Goal: Task Accomplishment & Management: Use online tool/utility

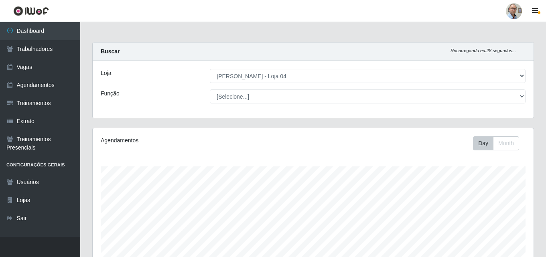
select select "251"
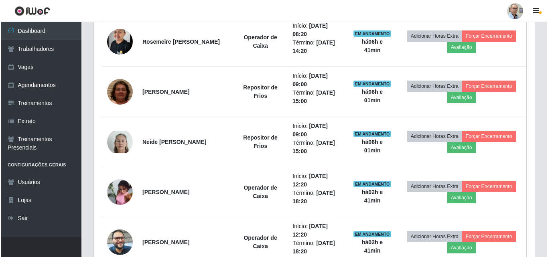
scroll to position [522, 0]
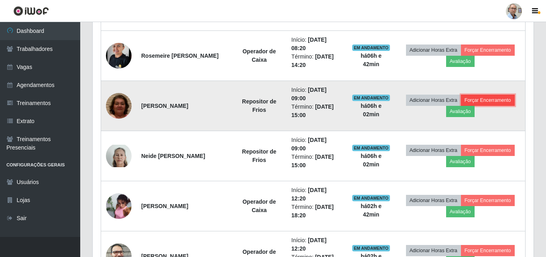
click at [477, 98] on button "Forçar Encerramento" at bounding box center [488, 100] width 54 height 11
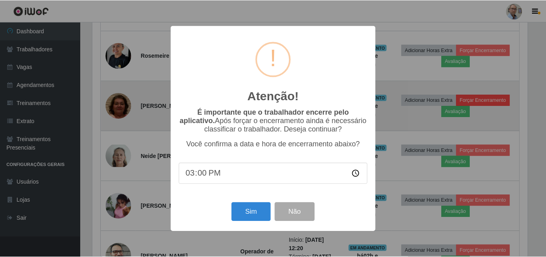
scroll to position [167, 437]
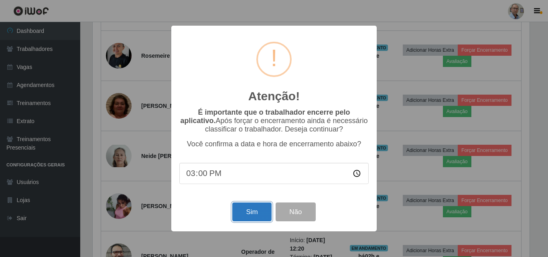
click at [256, 211] on button "Sim" at bounding box center [251, 212] width 39 height 19
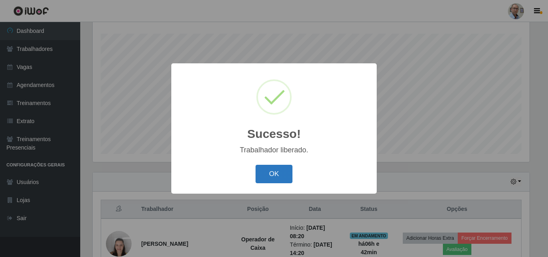
click at [265, 173] on button "OK" at bounding box center [274, 174] width 37 height 19
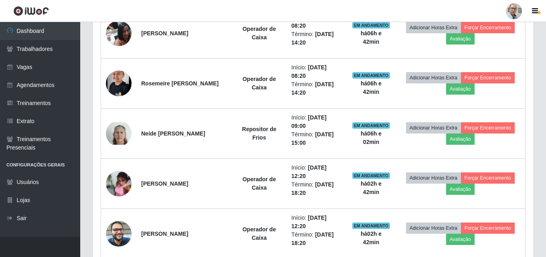
scroll to position [534, 0]
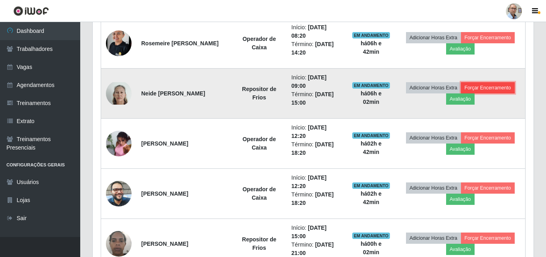
click at [482, 87] on button "Forçar Encerramento" at bounding box center [488, 87] width 54 height 11
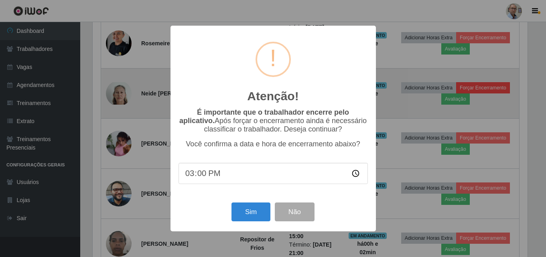
scroll to position [167, 437]
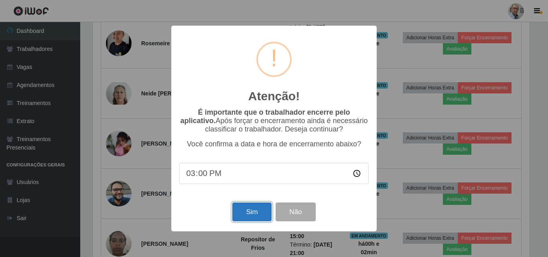
click at [251, 213] on button "Sim" at bounding box center [251, 212] width 39 height 19
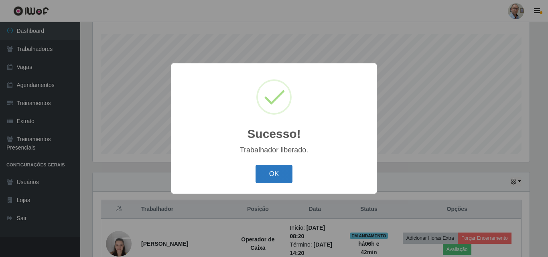
click at [282, 183] on button "OK" at bounding box center [274, 174] width 37 height 19
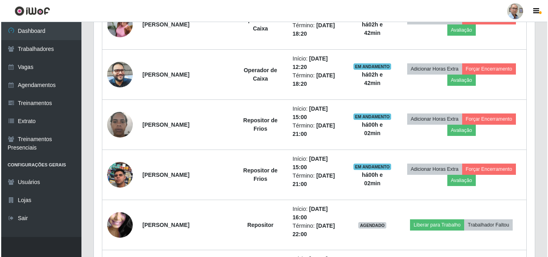
scroll to position [654, 0]
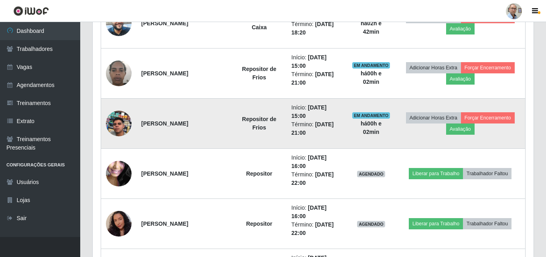
click at [124, 124] on img at bounding box center [119, 124] width 26 height 46
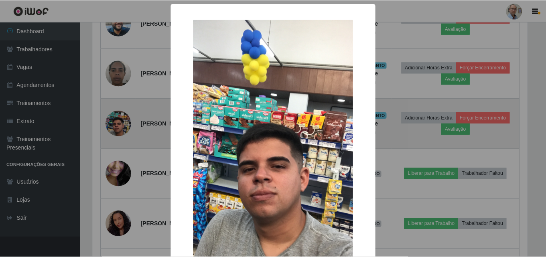
scroll to position [167, 437]
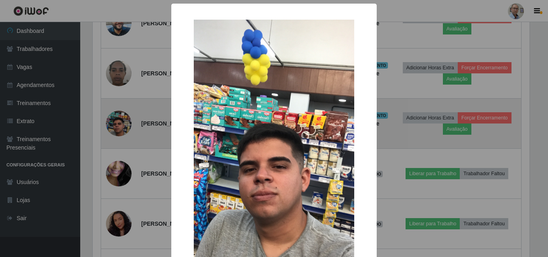
click at [124, 124] on div "× OK Cancel" at bounding box center [274, 128] width 548 height 257
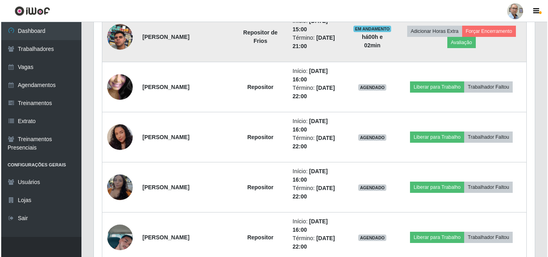
scroll to position [0, 0]
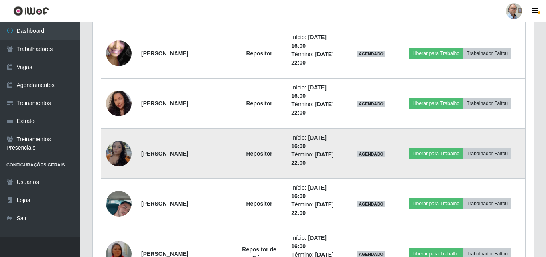
click at [120, 155] on img at bounding box center [119, 154] width 26 height 34
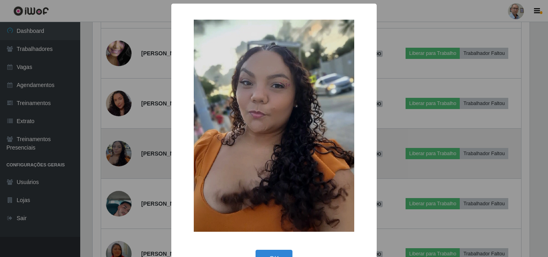
click at [120, 155] on div "× OK Cancel" at bounding box center [274, 128] width 548 height 257
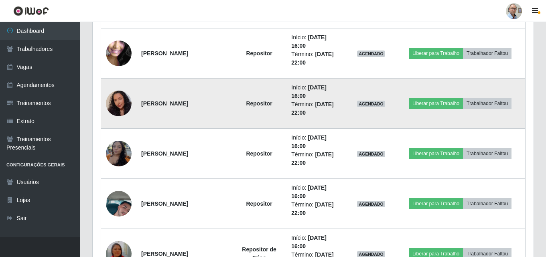
click at [120, 106] on img at bounding box center [119, 103] width 26 height 33
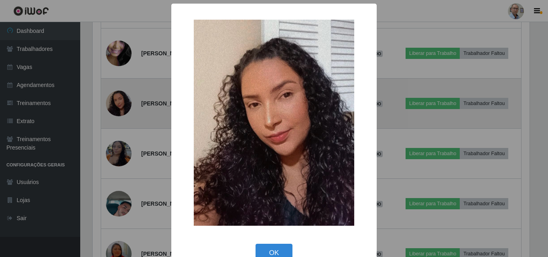
click at [120, 106] on div "× OK Cancel" at bounding box center [274, 128] width 548 height 257
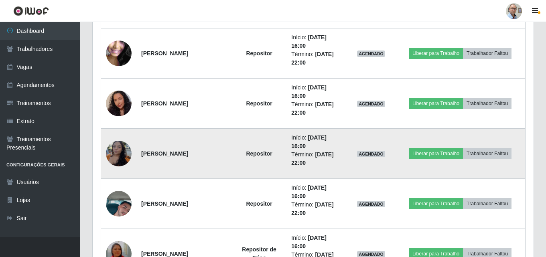
click at [116, 152] on img at bounding box center [119, 154] width 26 height 34
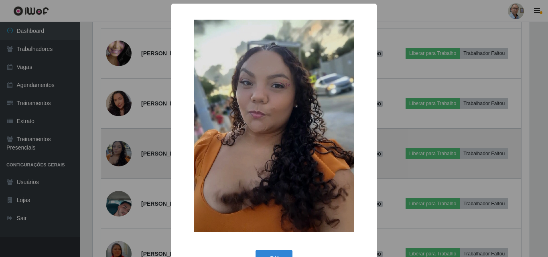
click at [116, 152] on div "× OK Cancel" at bounding box center [274, 128] width 548 height 257
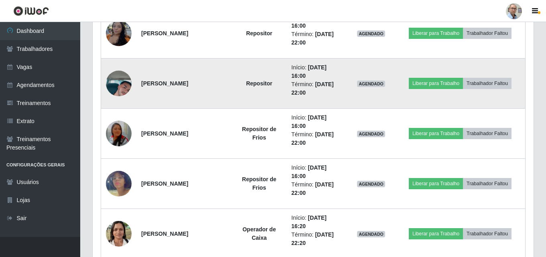
click at [120, 85] on img at bounding box center [119, 84] width 26 height 46
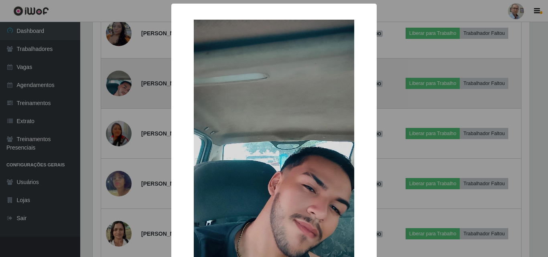
click at [120, 85] on div "× OK Cancel" at bounding box center [274, 128] width 548 height 257
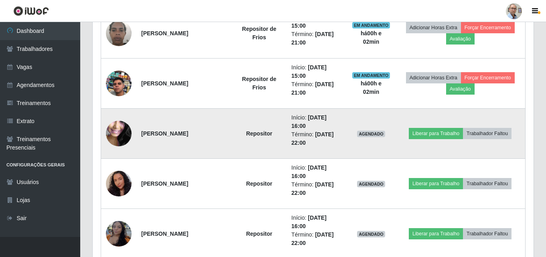
click at [114, 137] on img at bounding box center [119, 133] width 26 height 57
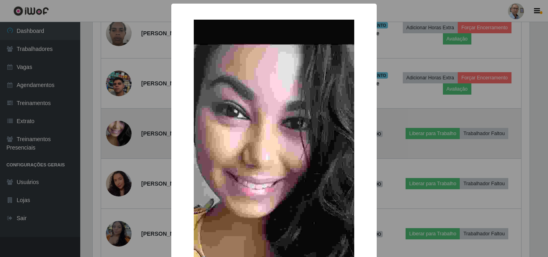
click at [114, 137] on div "× OK Cancel" at bounding box center [274, 128] width 548 height 257
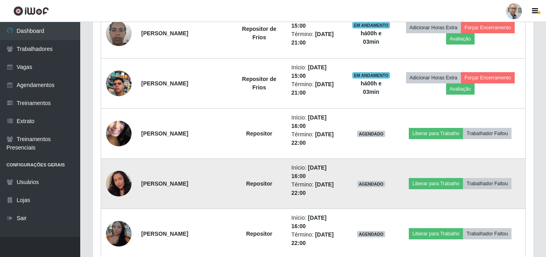
click at [120, 180] on img at bounding box center [119, 183] width 26 height 33
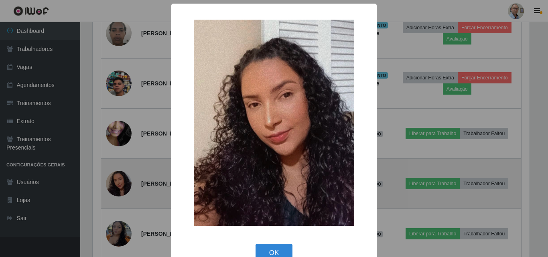
click at [120, 180] on div "× OK Cancel" at bounding box center [274, 128] width 548 height 257
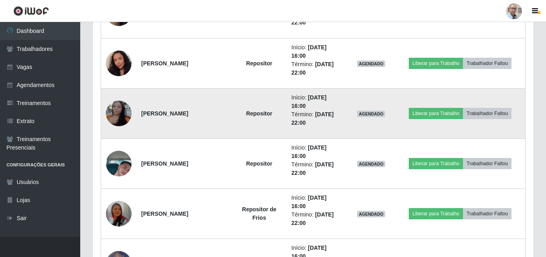
click at [118, 116] on img at bounding box center [119, 114] width 26 height 34
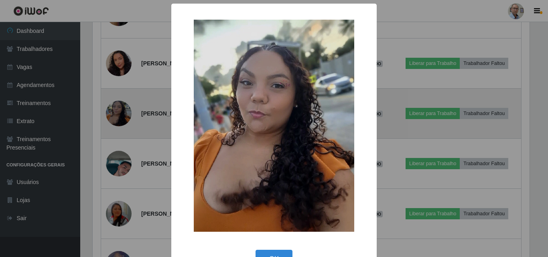
click at [118, 116] on div "× OK Cancel" at bounding box center [274, 128] width 548 height 257
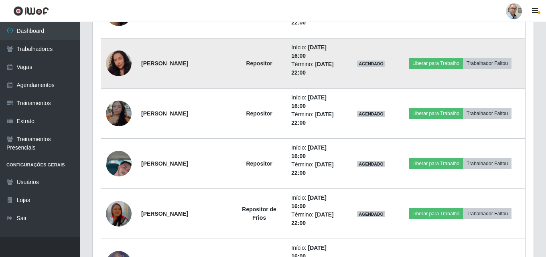
click at [119, 63] on img at bounding box center [119, 63] width 26 height 33
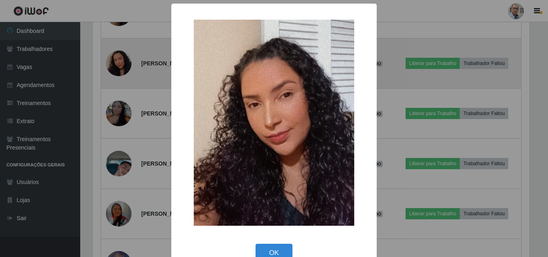
click at [119, 63] on div "× OK Cancel" at bounding box center [274, 128] width 548 height 257
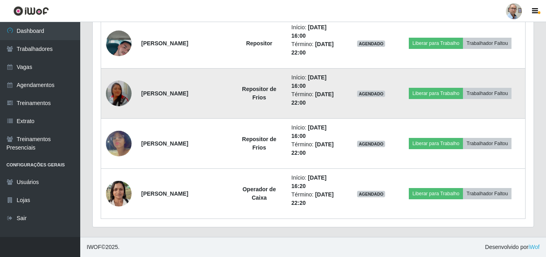
click at [119, 95] on img at bounding box center [119, 94] width 26 height 30
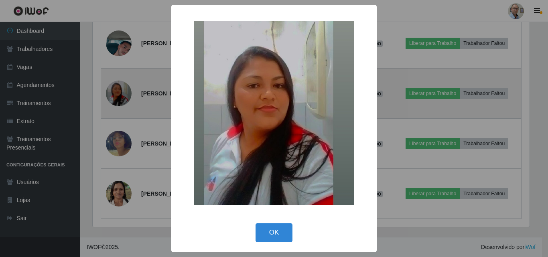
click at [119, 95] on div "× OK Cancel" at bounding box center [274, 128] width 548 height 257
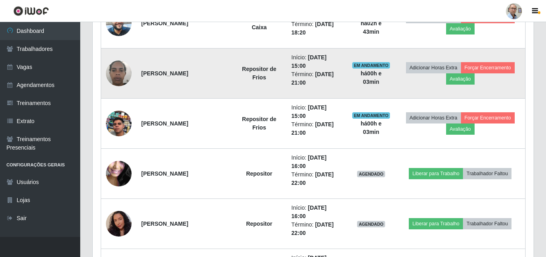
click at [116, 76] on img at bounding box center [119, 73] width 26 height 34
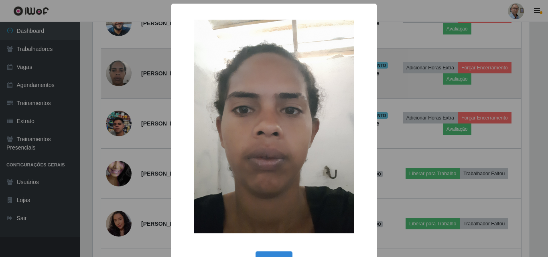
click at [116, 76] on div "× OK Cancel" at bounding box center [274, 128] width 548 height 257
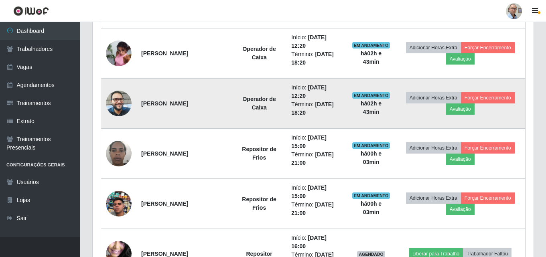
click at [116, 107] on img at bounding box center [119, 103] width 26 height 34
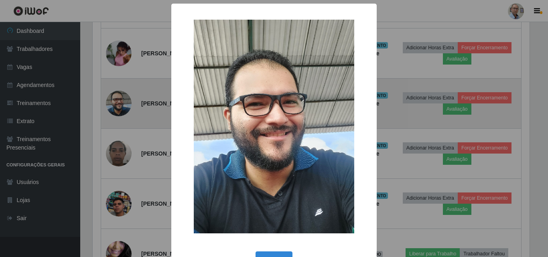
click at [116, 107] on div "× OK Cancel" at bounding box center [274, 128] width 548 height 257
